Goal: Task Accomplishment & Management: Manage account settings

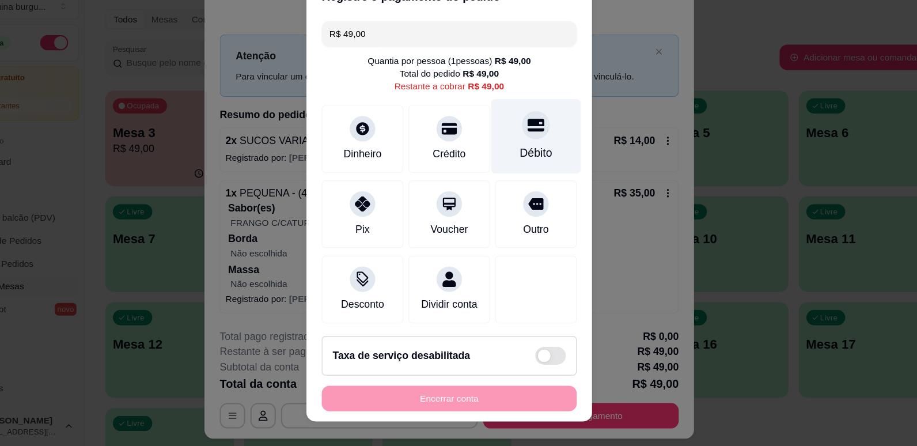
click at [535, 192] on div "Débito" at bounding box center [537, 165] width 81 height 67
type input "R$ 0,00"
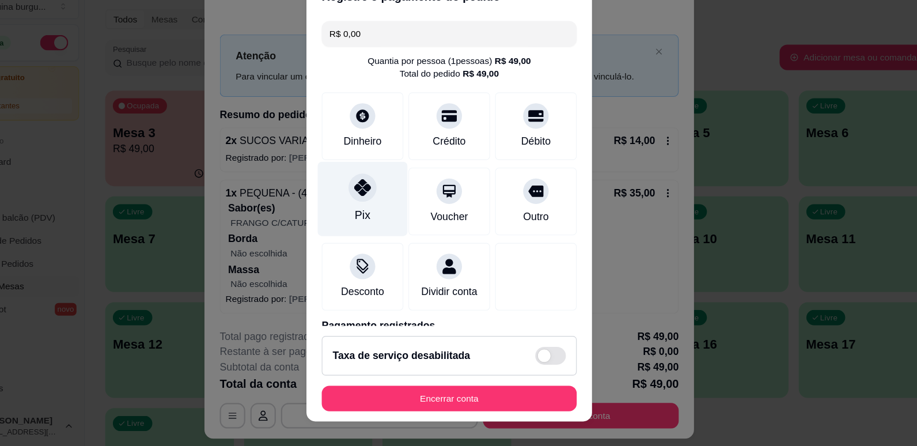
click at [379, 206] on icon at bounding box center [380, 212] width 15 height 15
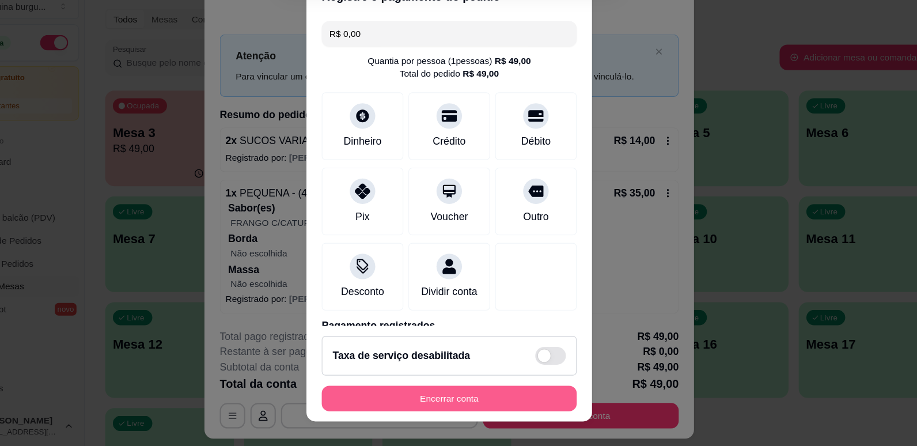
click at [504, 399] on button "Encerrar conta" at bounding box center [458, 402] width 230 height 23
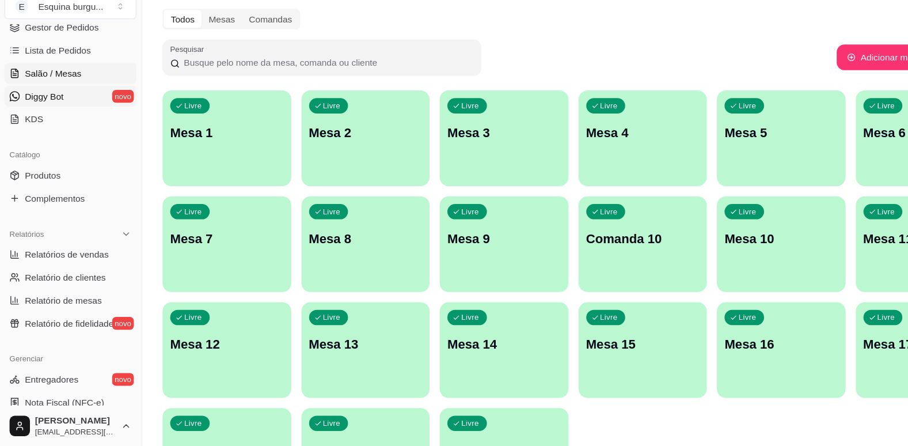
scroll to position [194, 0]
click at [73, 277] on span "Relatórios de vendas" at bounding box center [61, 272] width 76 height 12
select select "ALL"
select select "0"
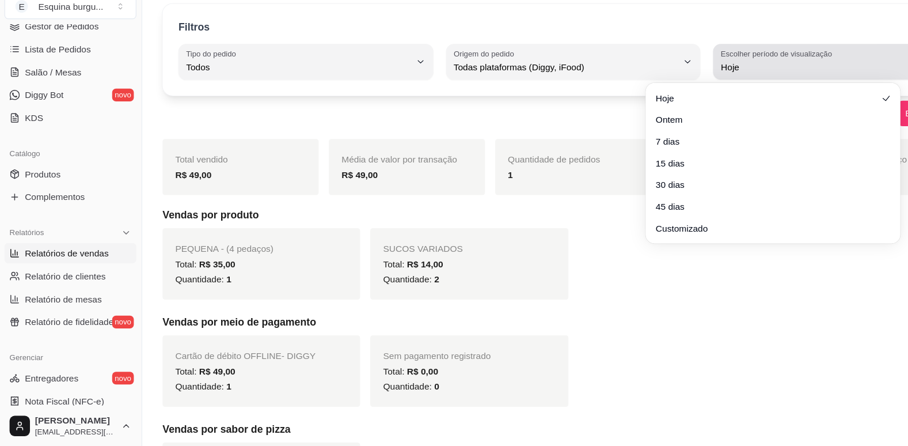
click at [709, 104] on span "Hoje" at bounding box center [753, 103] width 203 height 12
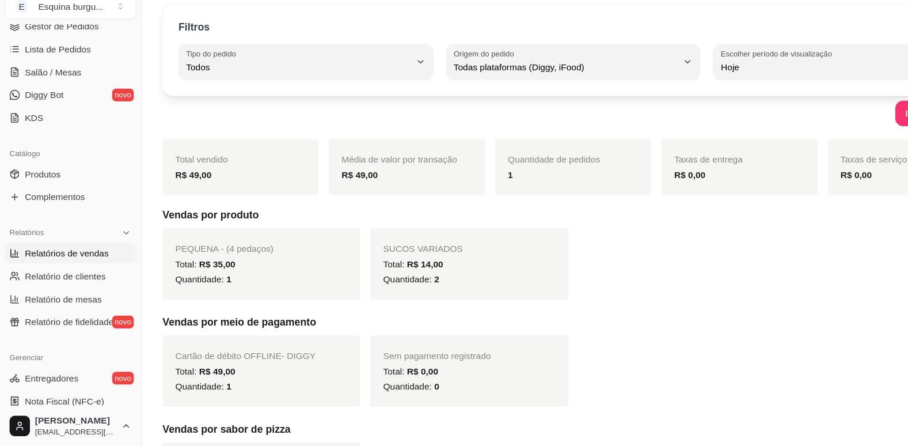
click at [633, 248] on span "Customizado" at bounding box center [694, 243] width 192 height 11
type input "-1"
select select "-1"
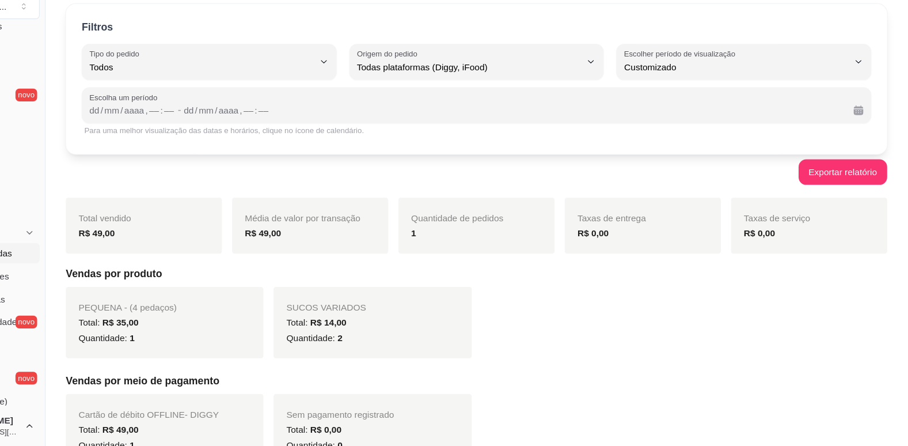
click at [253, 142] on div "Escolha um período dd / mm / aaaa , –– : –– - dd / mm / aaaa , –– : ––" at bounding box center [519, 138] width 714 height 32
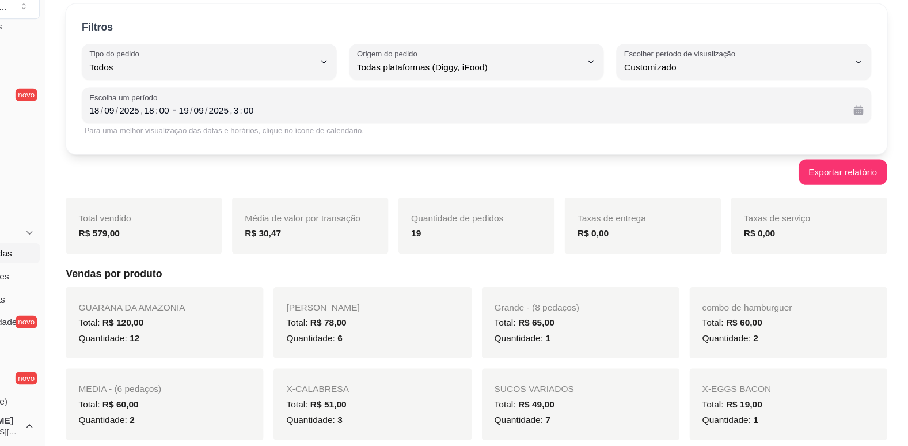
click at [251, 187] on div "Exportar relatório" at bounding box center [518, 198] width 743 height 23
click at [320, 152] on div "Escolha um período [DATE] 18 : 00 - [DATE] 3 : 00" at bounding box center [519, 138] width 714 height 32
click at [289, 139] on div "2025" at bounding box center [285, 143] width 20 height 12
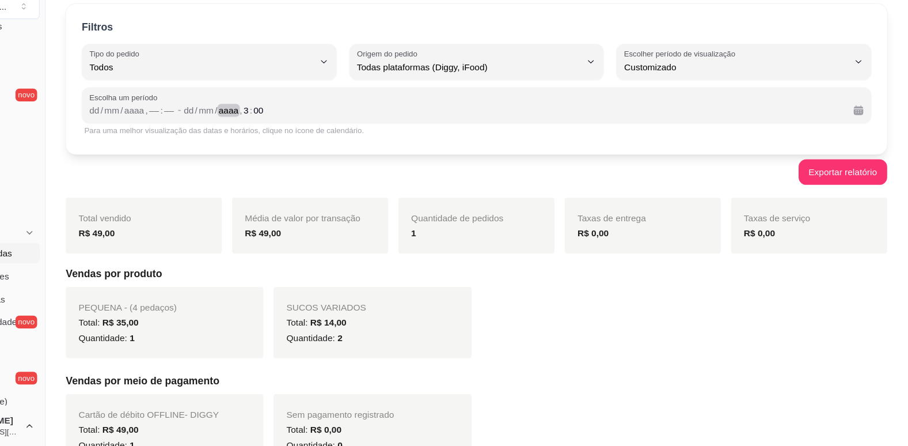
click at [289, 139] on div "aaaa" at bounding box center [295, 143] width 20 height 12
click at [172, 148] on div "dd / mm / aaaa , –– : ––" at bounding box center [208, 142] width 78 height 14
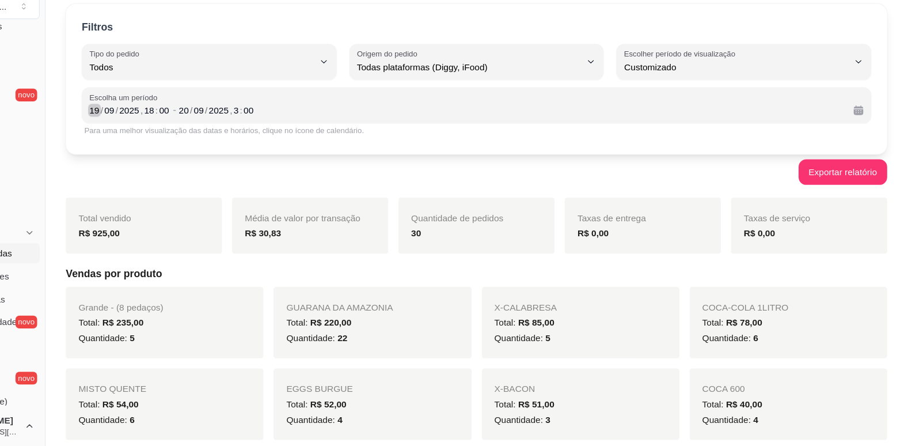
click at [179, 141] on div "/" at bounding box center [180, 143] width 5 height 12
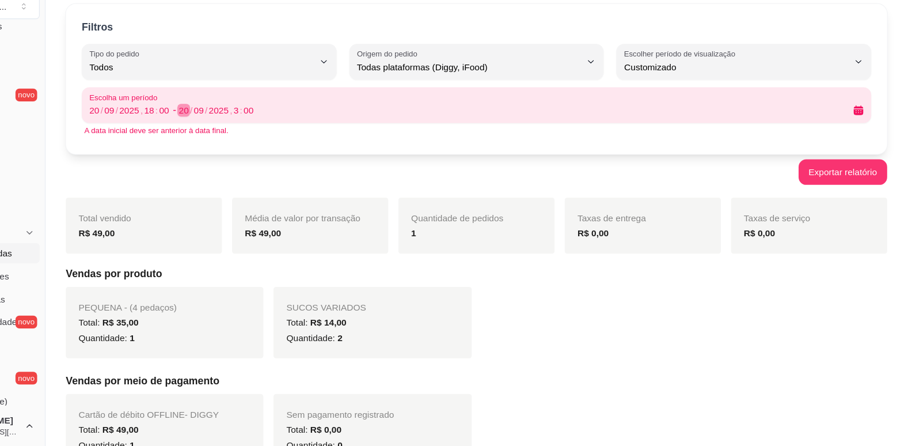
click at [256, 139] on div "20" at bounding box center [254, 143] width 12 height 12
click at [272, 138] on div "/" at bounding box center [274, 143] width 5 height 12
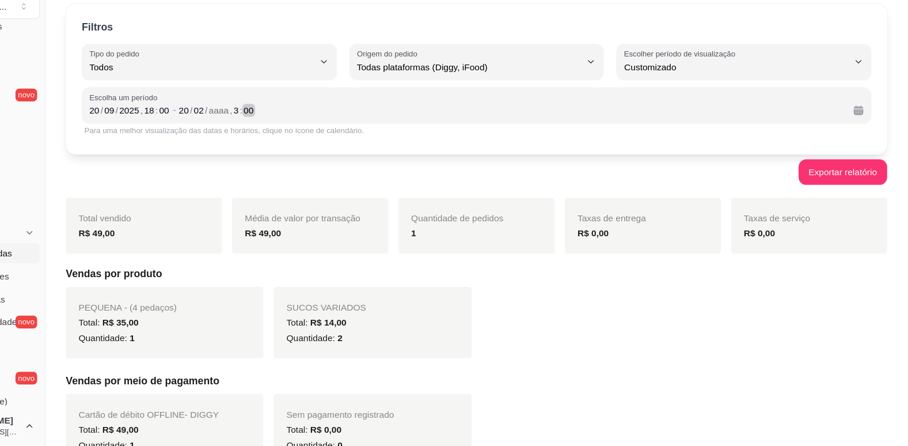
click at [317, 143] on div "20 / 02 / aaaa , 3 : 00" at bounding box center [549, 142] width 601 height 14
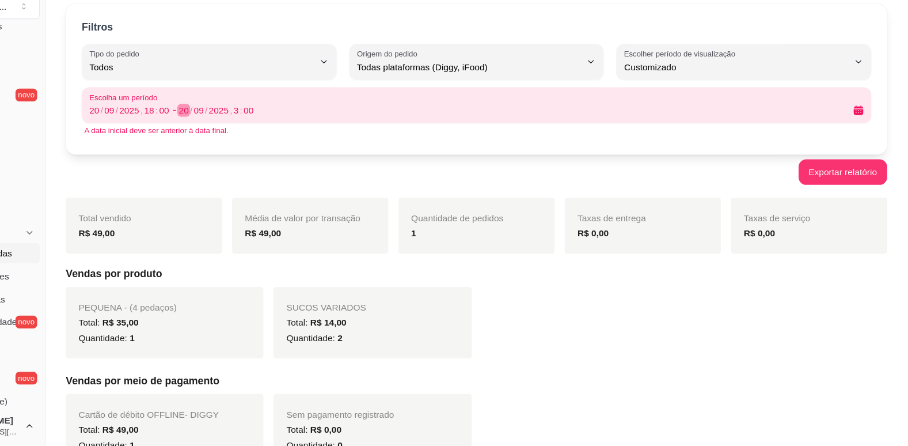
click at [259, 140] on div "/" at bounding box center [261, 143] width 5 height 12
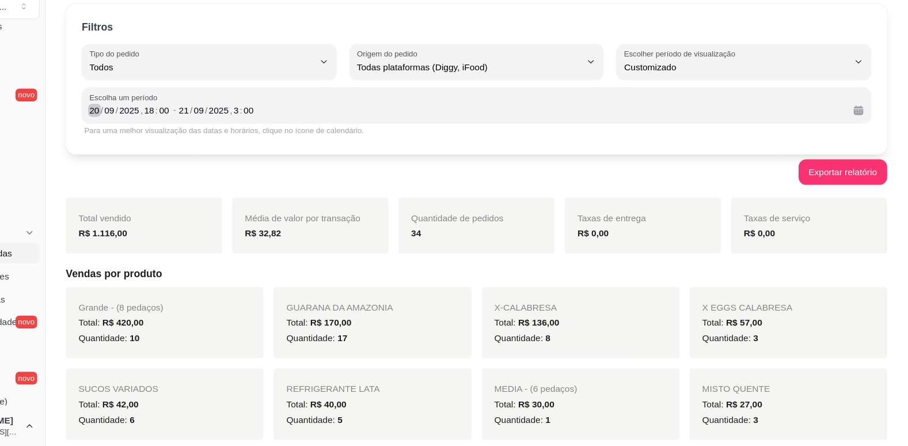
click at [176, 142] on div "20" at bounding box center [174, 143] width 12 height 12
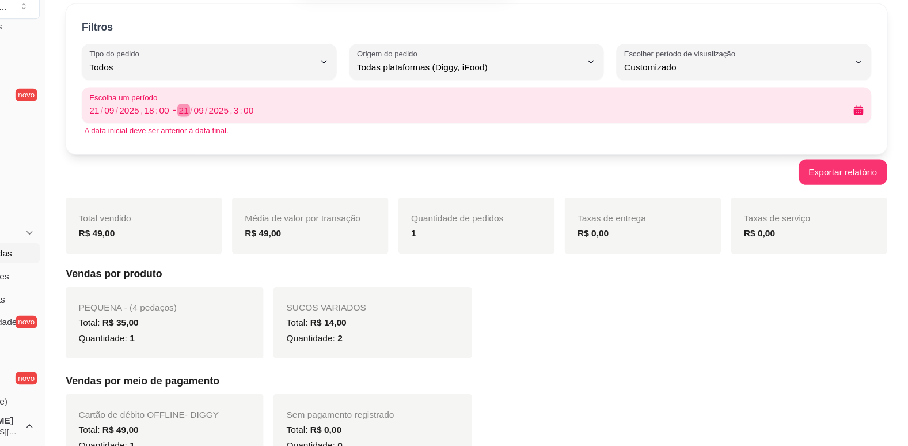
click at [259, 143] on div "/" at bounding box center [261, 143] width 5 height 12
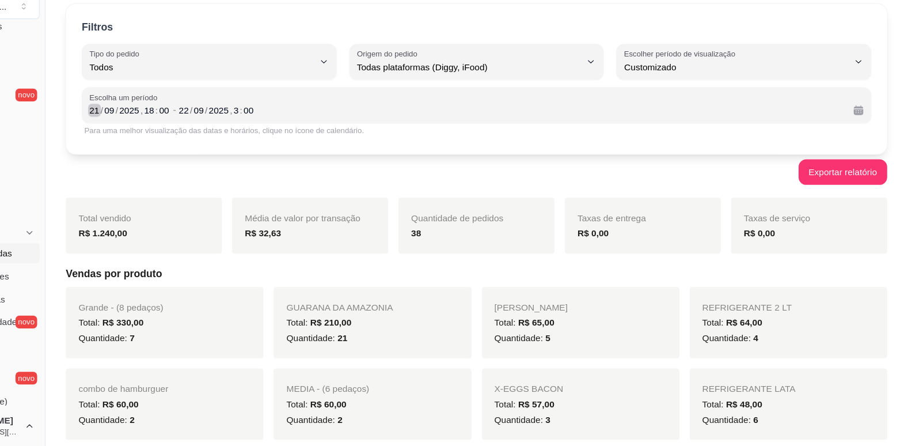
click at [179, 140] on div "/" at bounding box center [180, 143] width 5 height 12
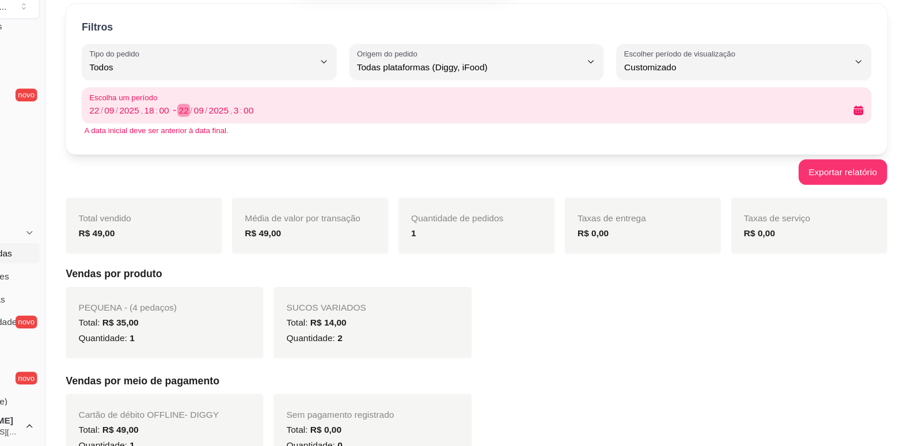
click at [256, 139] on div "22" at bounding box center [254, 143] width 12 height 12
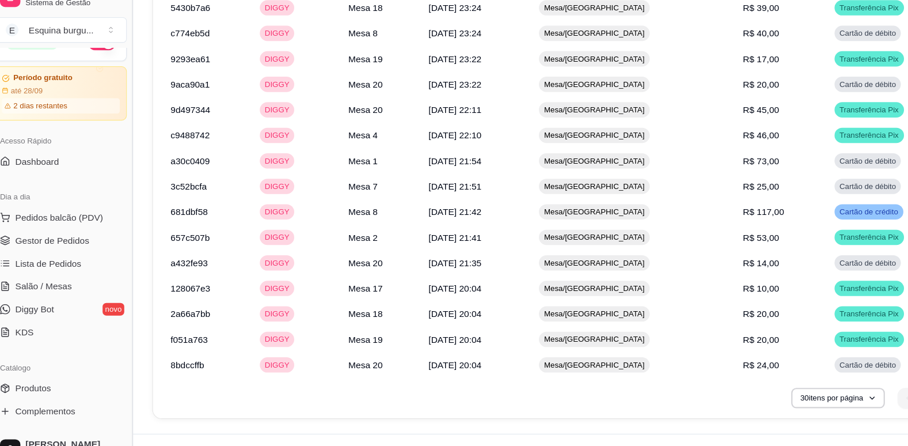
scroll to position [24, 0]
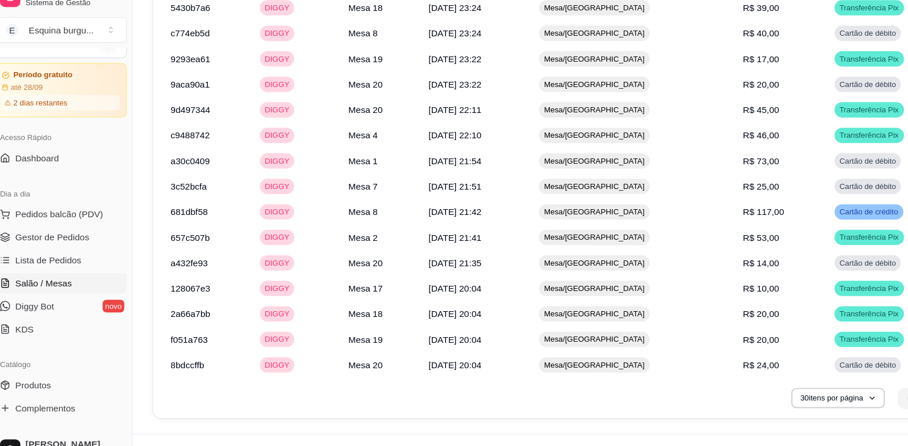
click at [52, 283] on link "Salão / Mesas" at bounding box center [64, 277] width 119 height 18
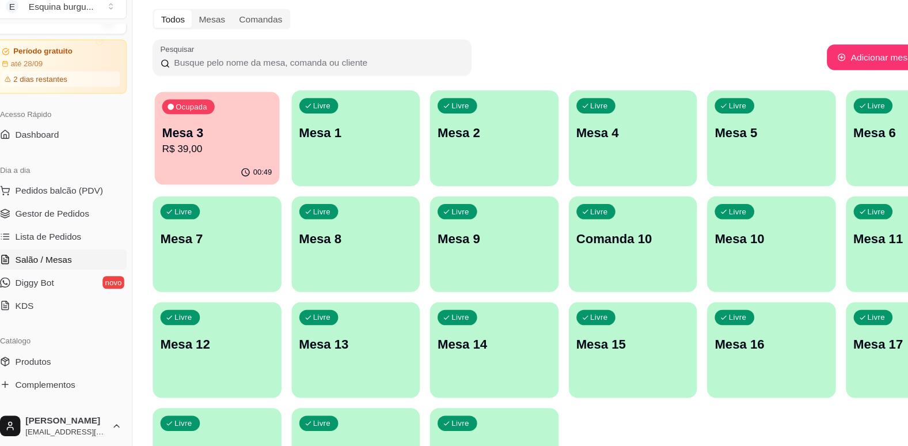
click at [192, 137] on p "Ocupada" at bounding box center [182, 139] width 28 height 9
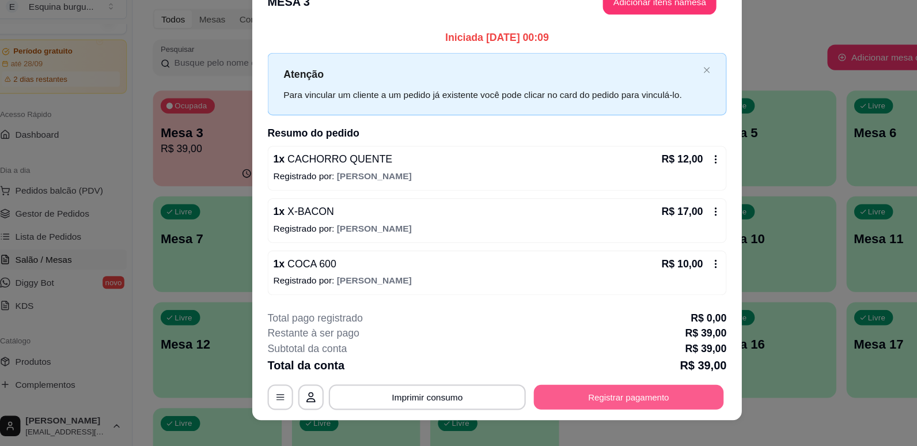
click at [537, 399] on button "Registrar pagamento" at bounding box center [578, 401] width 172 height 22
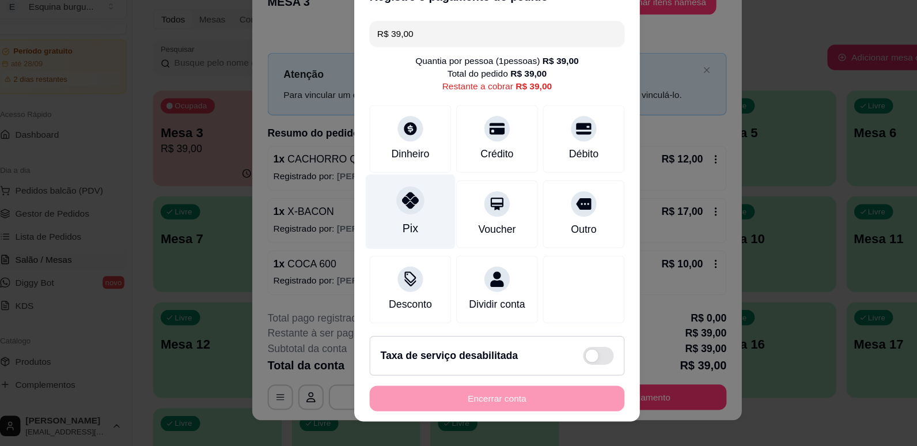
click at [375, 224] on icon at bounding box center [380, 223] width 15 height 15
type input "R$ 0,00"
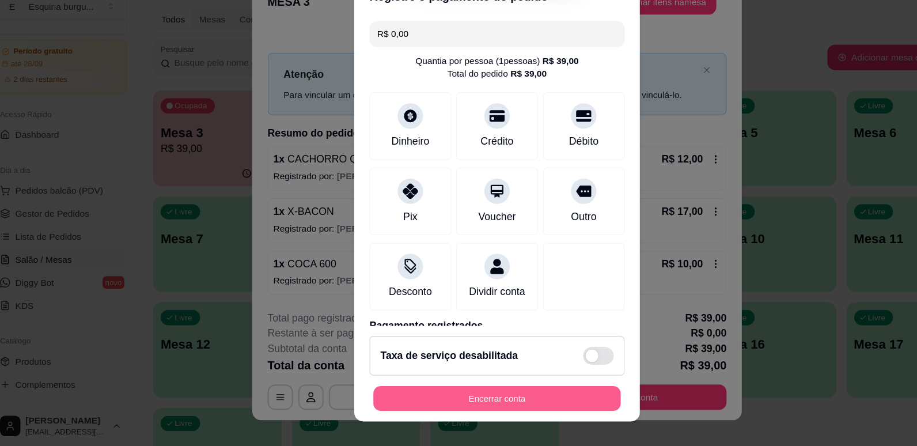
click at [472, 395] on button "Encerrar conta" at bounding box center [459, 403] width 224 height 22
